Goal: Transaction & Acquisition: Obtain resource

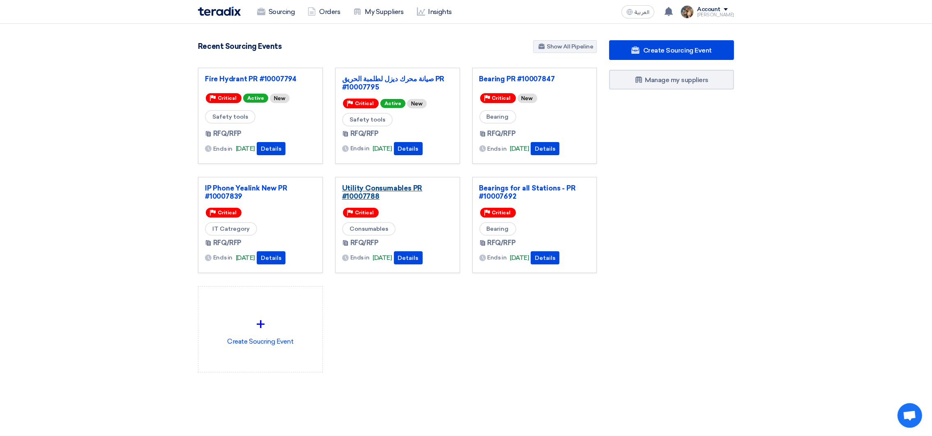
click at [386, 186] on link "Utility Consumables PR #10007788" at bounding box center [397, 192] width 111 height 16
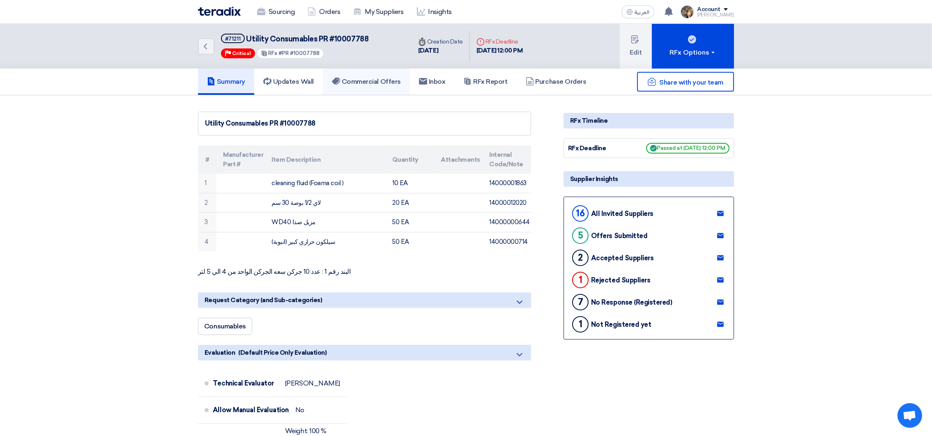
click at [381, 85] on link "Commercial Offers" at bounding box center [366, 82] width 87 height 26
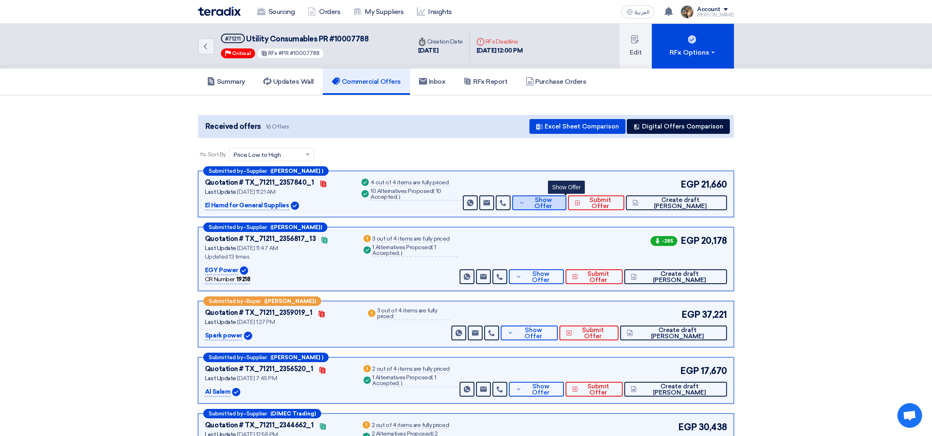
click at [553, 205] on button "Show Offer" at bounding box center [539, 203] width 54 height 15
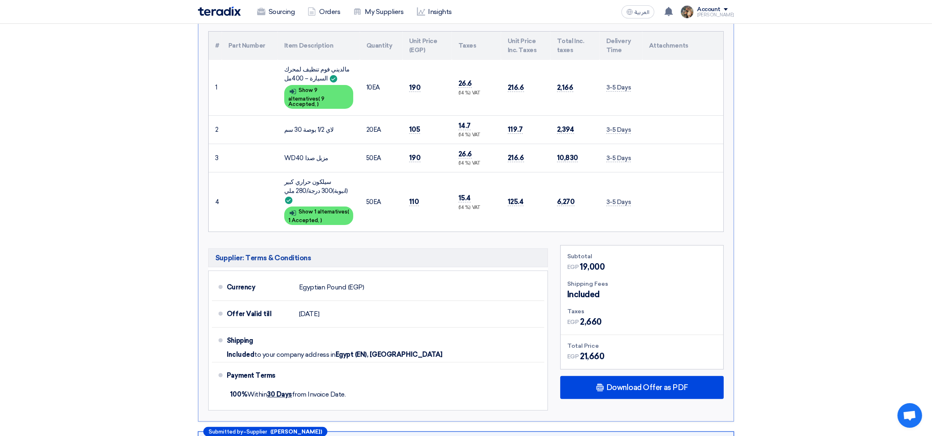
scroll to position [247, 0]
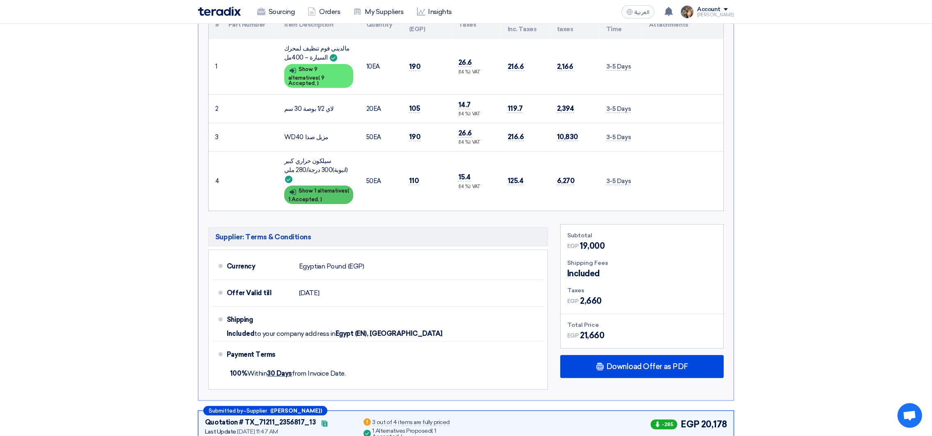
click at [324, 186] on div "Show details Show 1 alternatives ( 1 Accepted, )" at bounding box center [318, 195] width 69 height 18
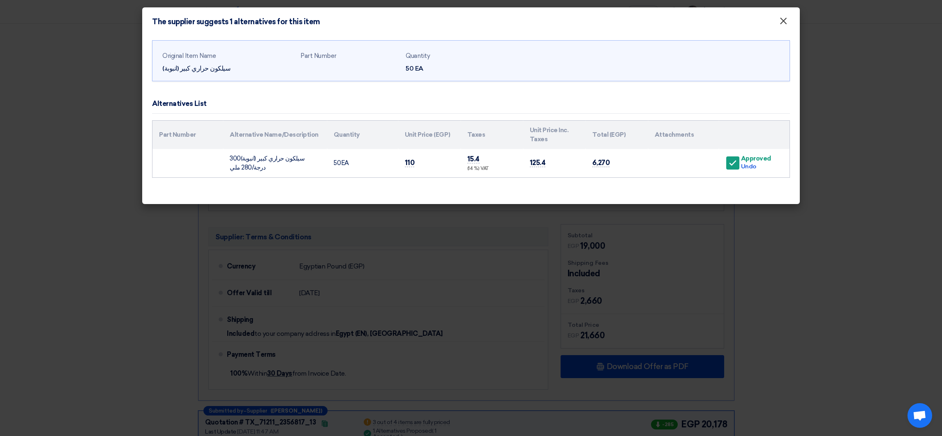
click at [782, 21] on span "×" at bounding box center [783, 23] width 8 height 16
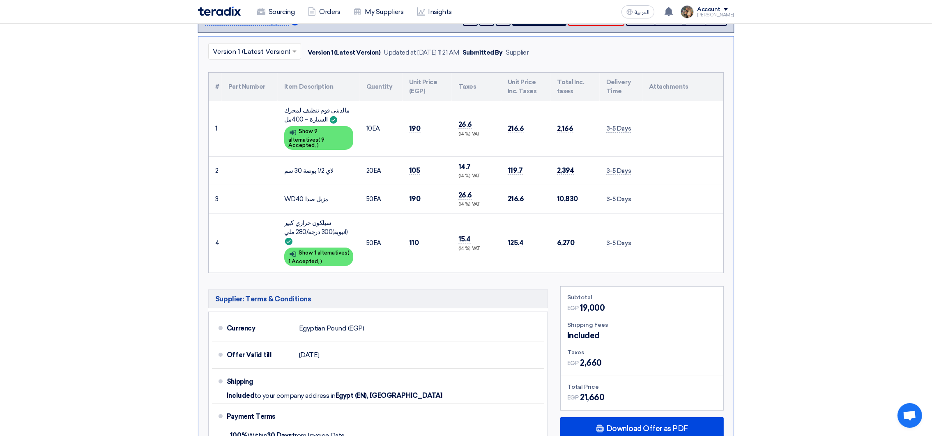
scroll to position [62, 0]
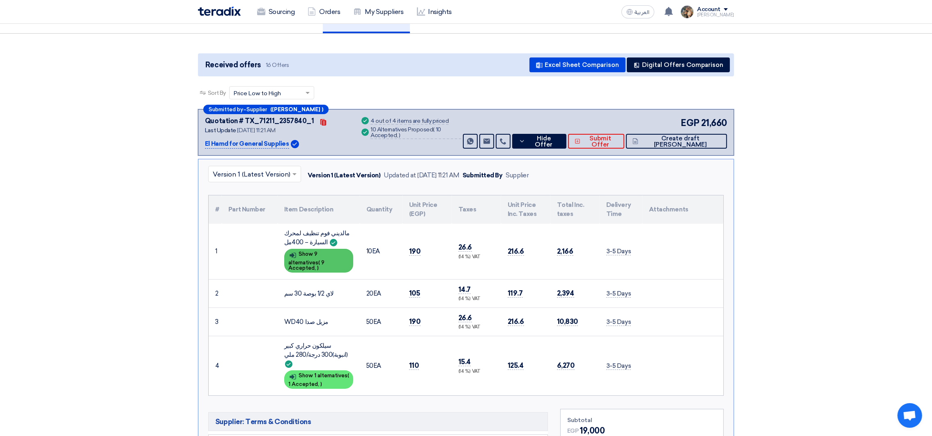
click at [317, 253] on div "Show details Show 9 alternatives ( 9 Accepted, )" at bounding box center [318, 261] width 69 height 24
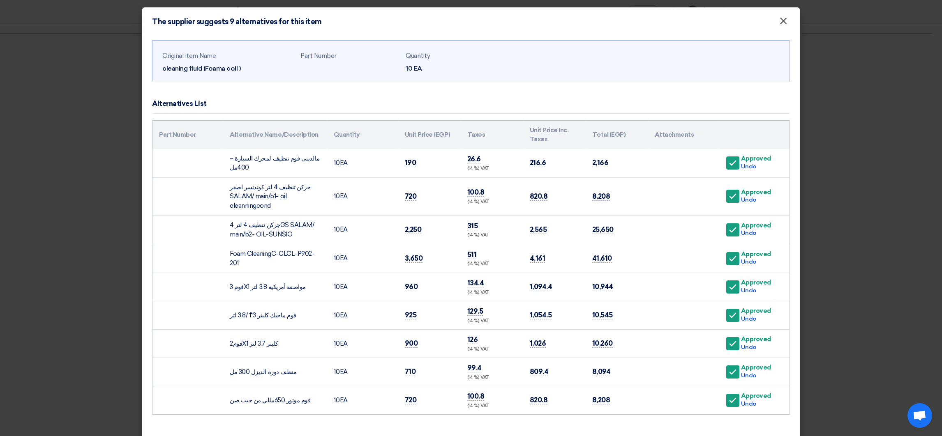
click at [779, 21] on span "×" at bounding box center [783, 23] width 8 height 16
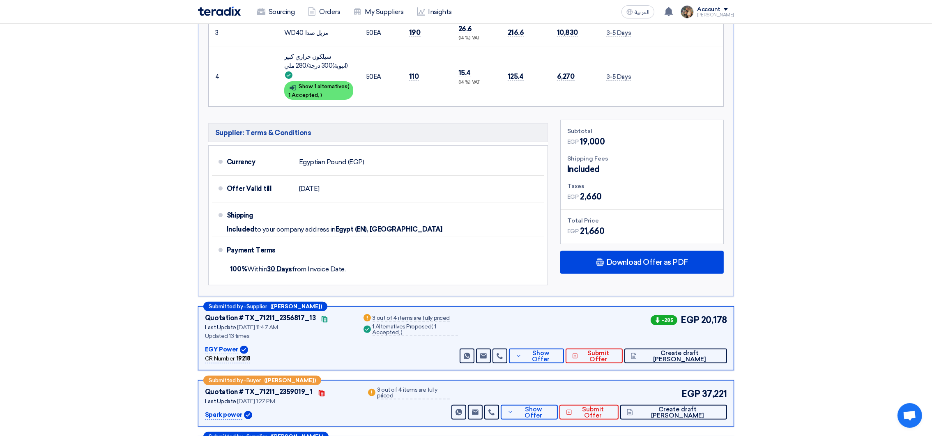
scroll to position [369, 0]
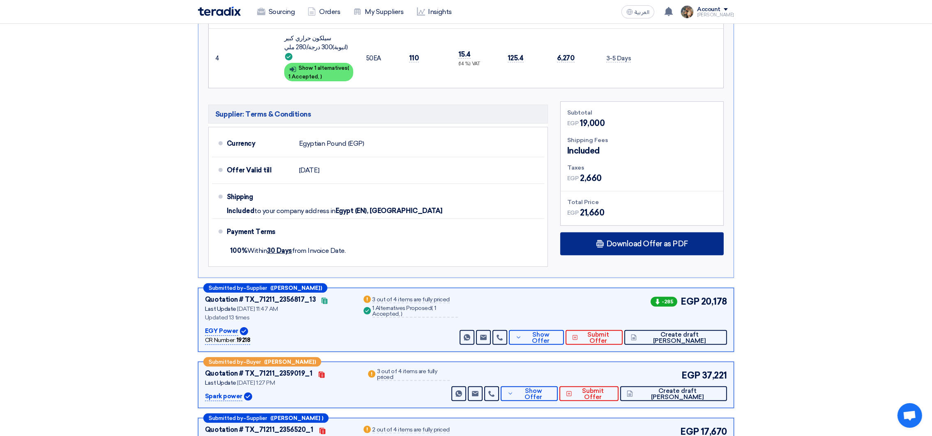
click at [589, 233] on div "Download Offer as PDF" at bounding box center [642, 244] width 164 height 23
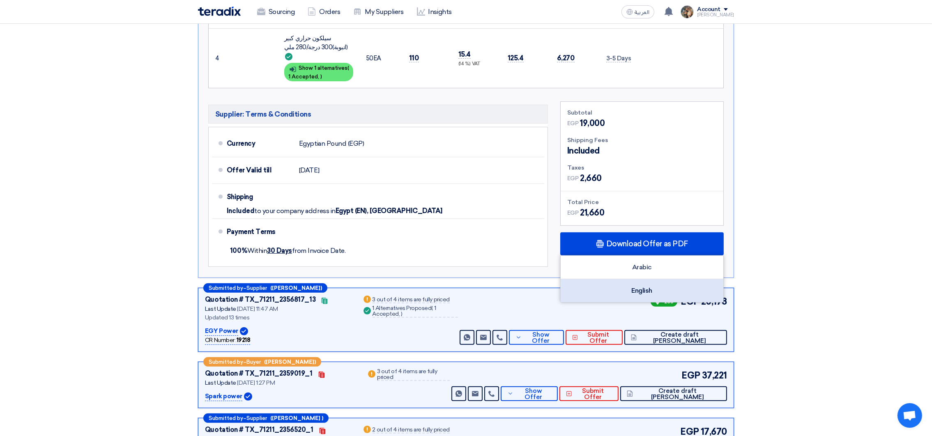
click at [598, 279] on div "English" at bounding box center [642, 290] width 163 height 23
